Goal: Transaction & Acquisition: Purchase product/service

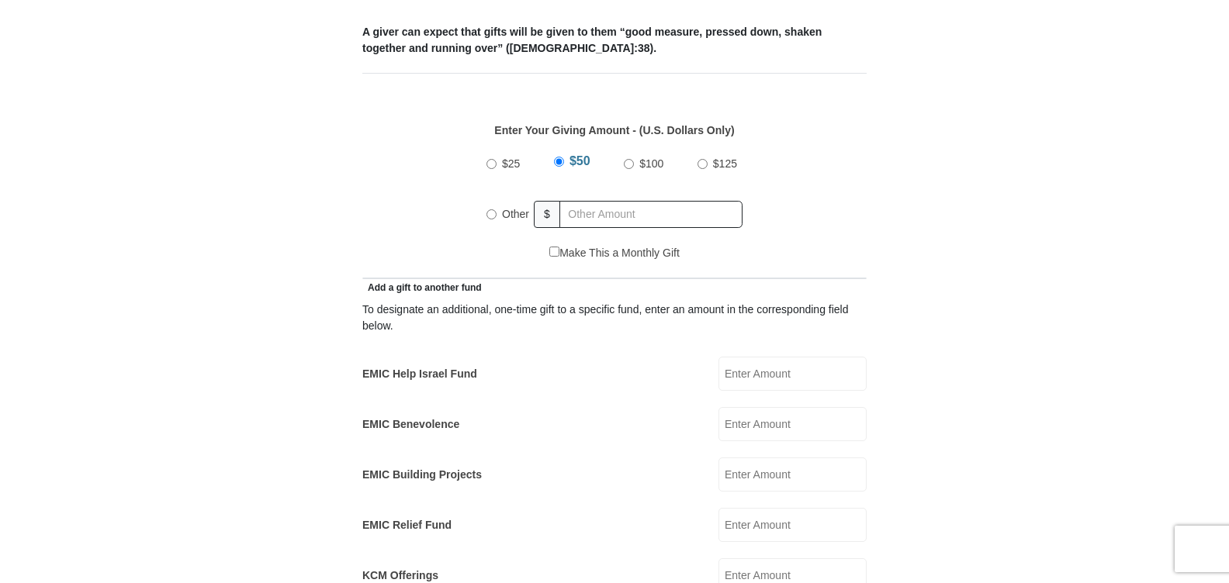
scroll to position [654, 0]
click at [490, 209] on input "Other" at bounding box center [491, 214] width 10 height 10
radio input "true"
type input "6"
type input "1"
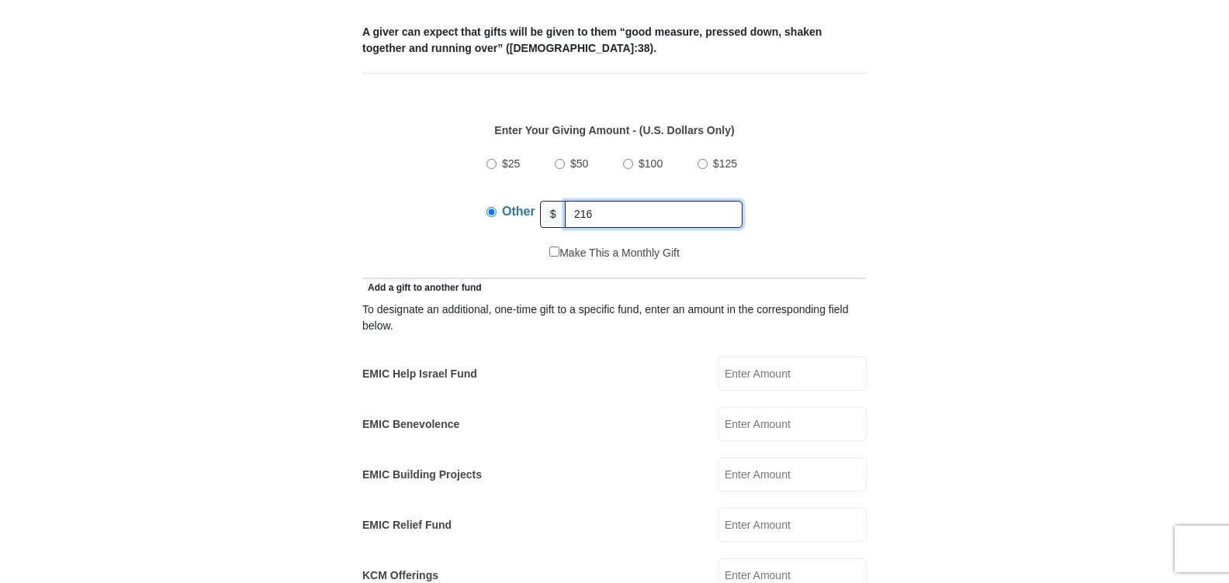
type input "216.00"
type input "[PERSON_NAME]"
type input "Spear"
type input "[EMAIL_ADDRESS][DOMAIN_NAME]"
type input "[STREET_ADDRESS]"
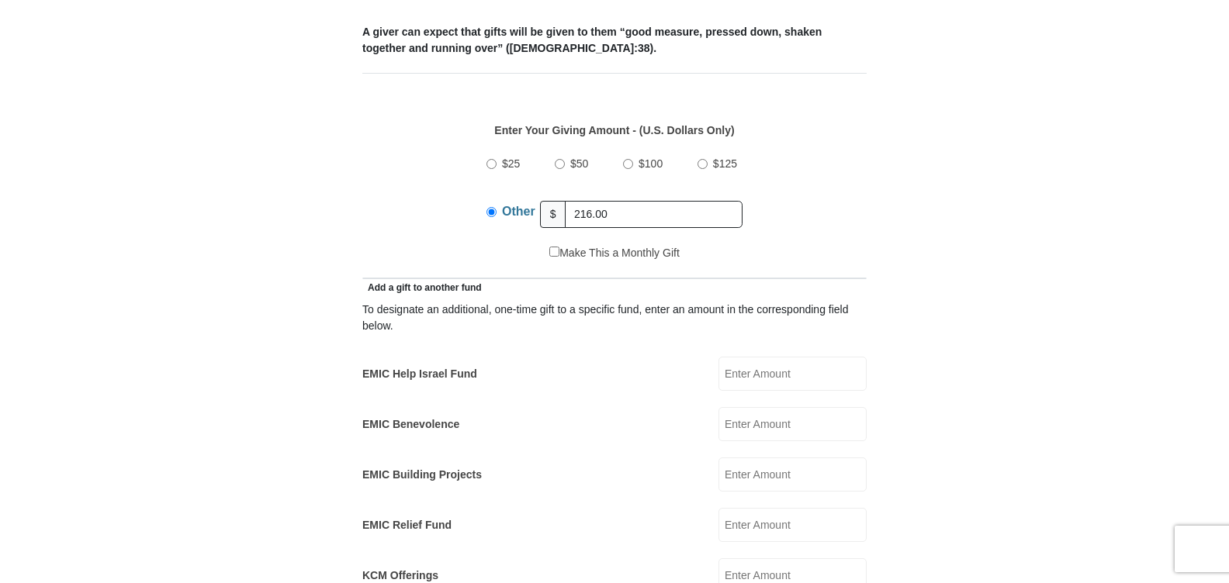
type input "[PERSON_NAME]"
select select "[GEOGRAPHIC_DATA]"
type input "75002"
type input "9728388979"
click at [1049, 252] on form "[GEOGRAPHIC_DATA][DEMOGRAPHIC_DATA] Online Giving Because of gifts like yours, …" at bounding box center [614, 542] width 884 height 2269
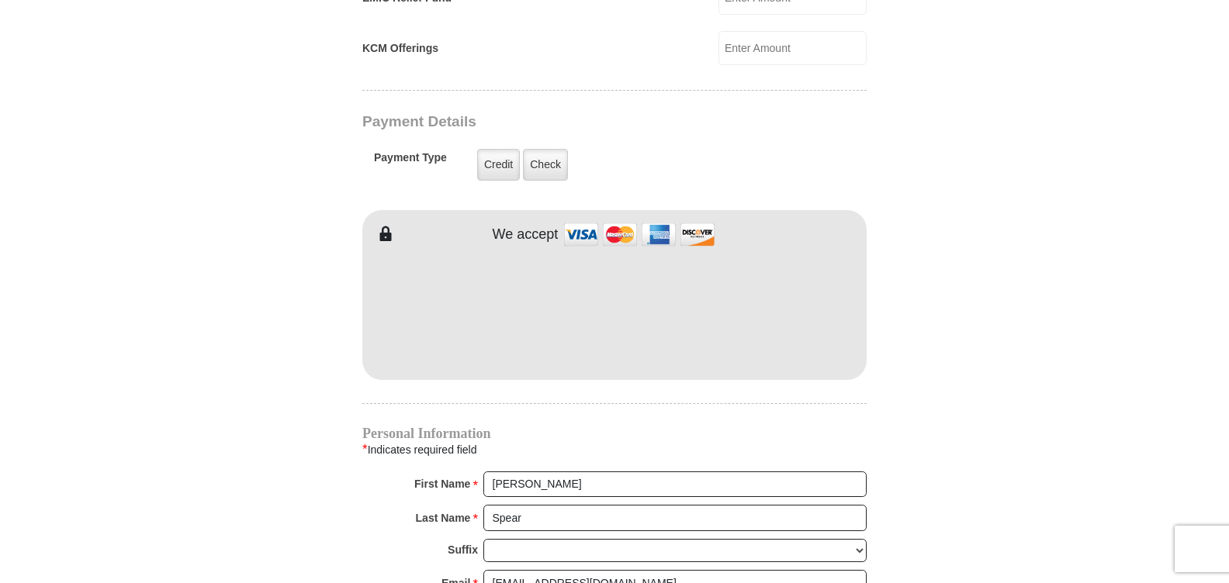
scroll to position [1213, 0]
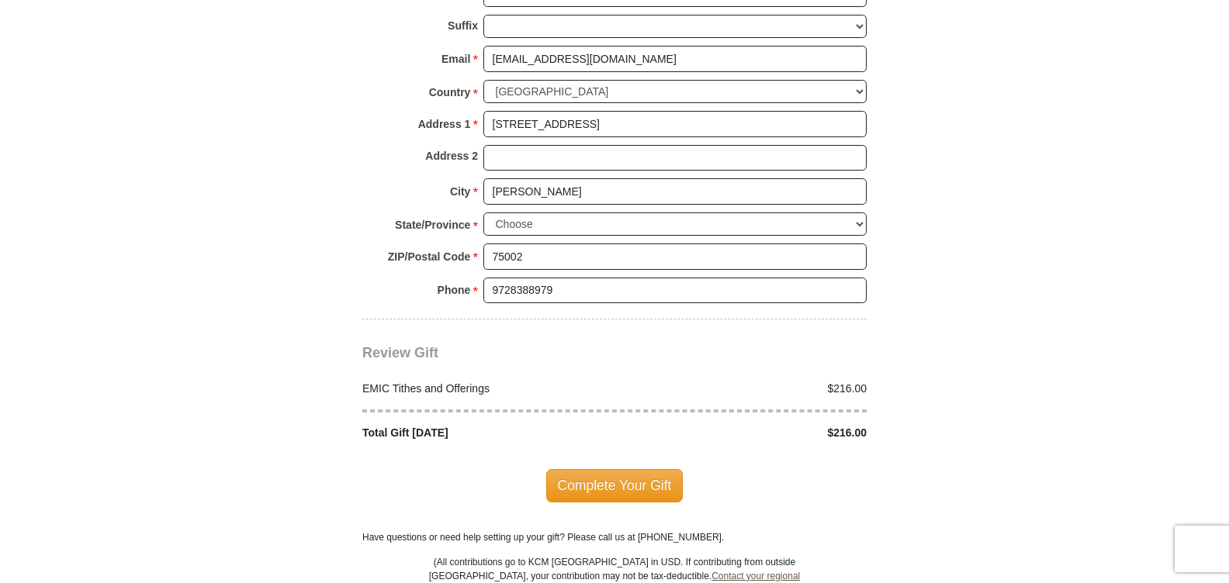
scroll to position [1709, 0]
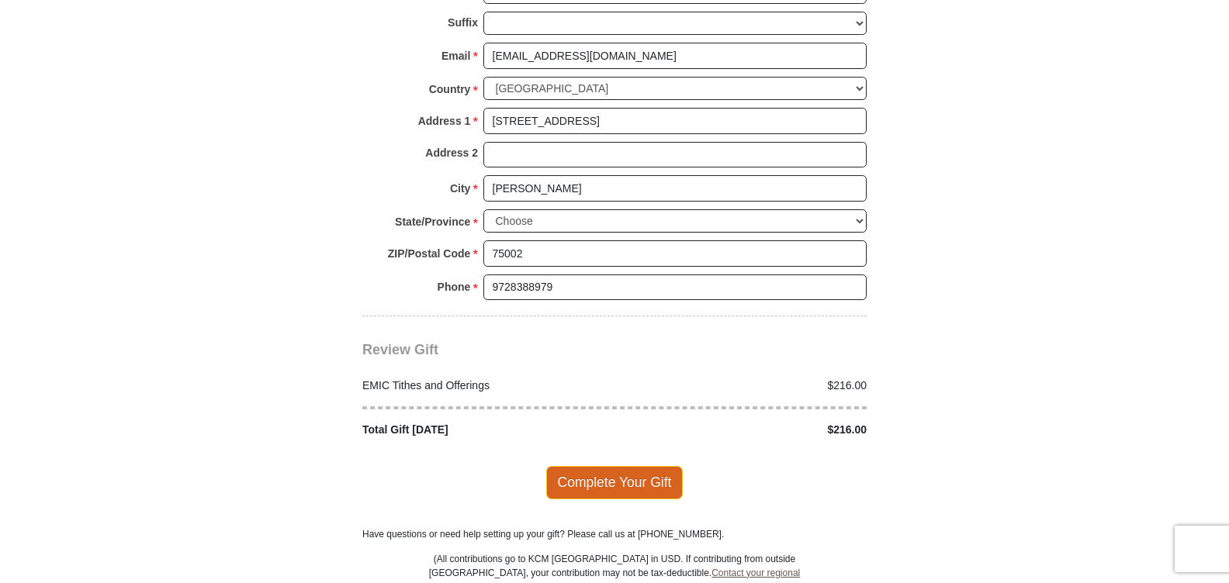
click at [624, 466] on span "Complete Your Gift" at bounding box center [614, 482] width 137 height 33
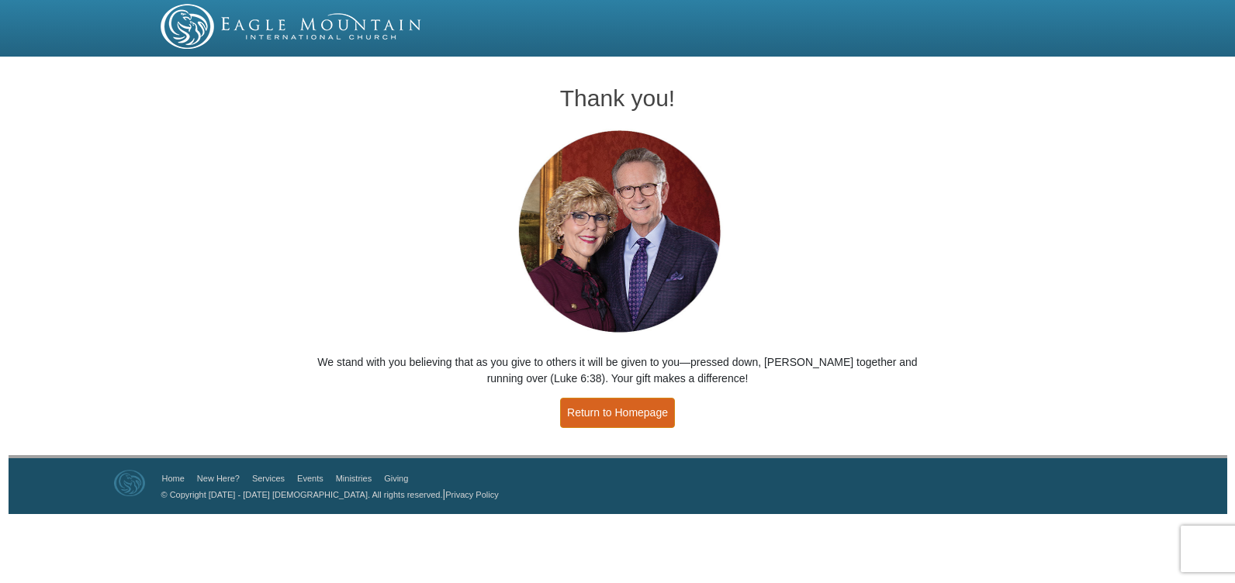
click at [603, 407] on link "Return to Homepage" at bounding box center [617, 413] width 115 height 30
